Goal: Task Accomplishment & Management: Manage account settings

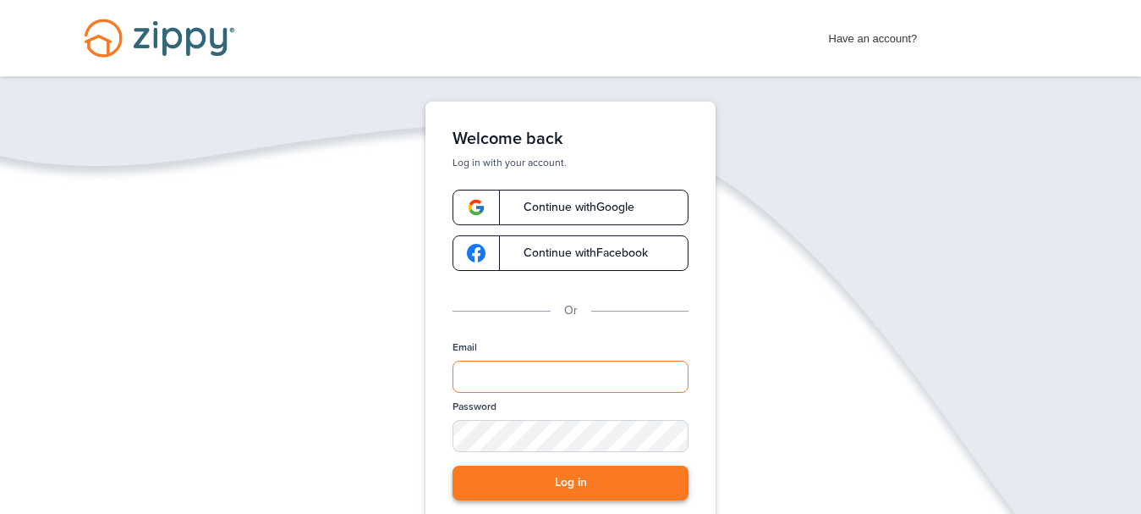
type input "**********"
click at [582, 486] on button "Log in" at bounding box center [571, 482] width 236 height 35
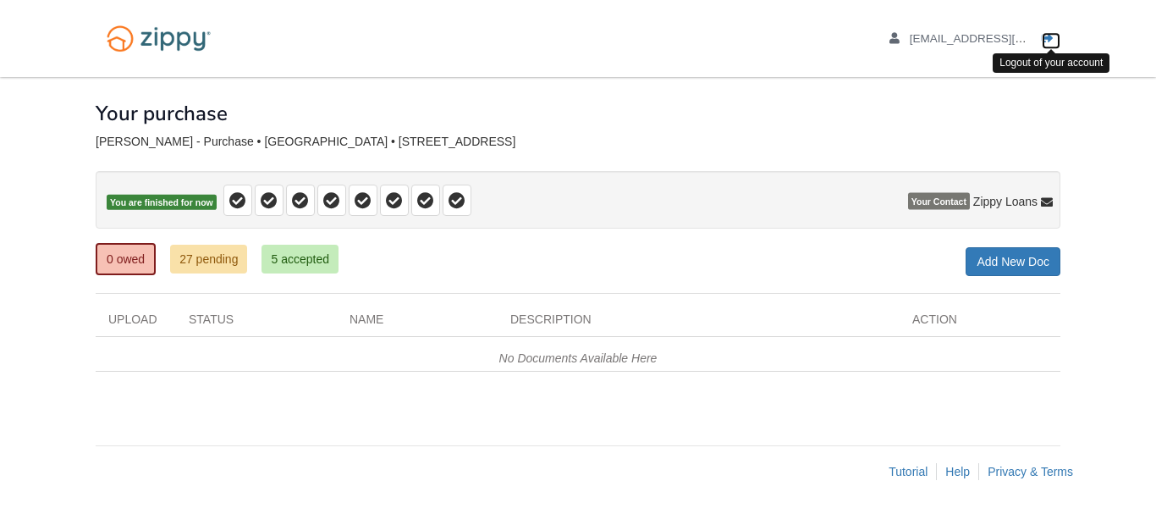
click at [1052, 37] on icon "Log out" at bounding box center [1047, 39] width 12 height 12
